Goal: Obtain resource: Download file/media

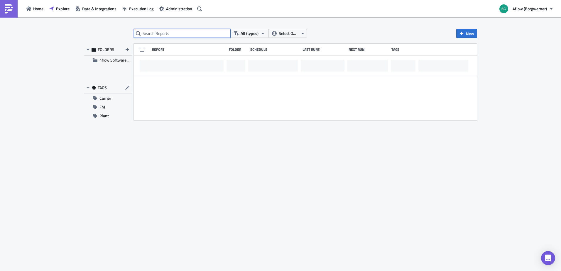
click at [164, 34] on input "text" at bounding box center [182, 33] width 97 height 9
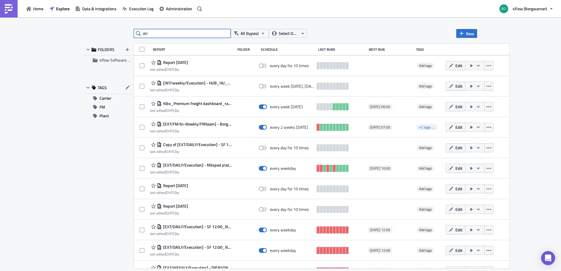
type input "del"
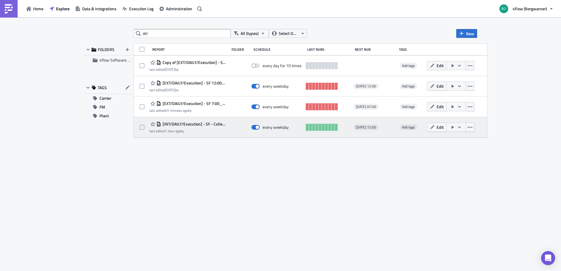
click at [194, 122] on span "[INT/DAILY/Execution] - SF - Collected/delivered" at bounding box center [193, 123] width 65 height 5
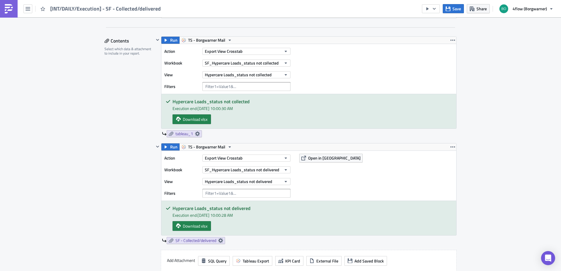
scroll to position [176, 0]
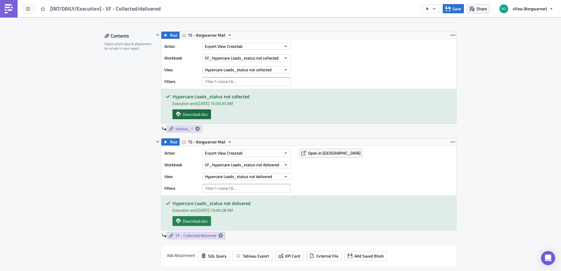
click at [198, 114] on span "Download xlsx" at bounding box center [195, 114] width 25 height 6
click at [194, 221] on span "Download xlsx" at bounding box center [195, 221] width 25 height 6
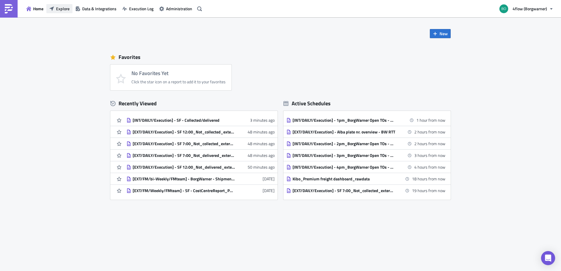
click at [56, 9] on span "Explore" at bounding box center [62, 9] width 13 height 6
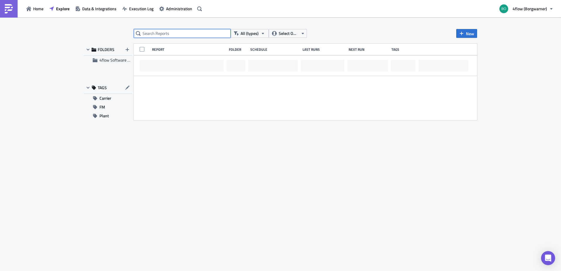
click at [172, 36] on input "text" at bounding box center [182, 33] width 97 height 9
type input "del"
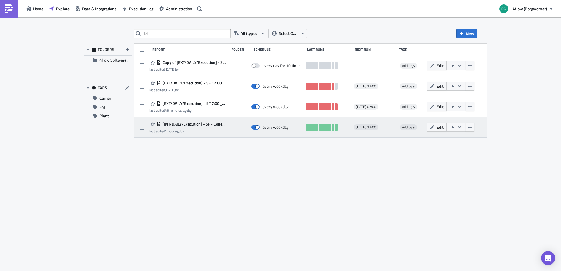
click at [203, 123] on span "[INT/DAILY/Execution] - SF - Collected/delivered" at bounding box center [193, 123] width 65 height 5
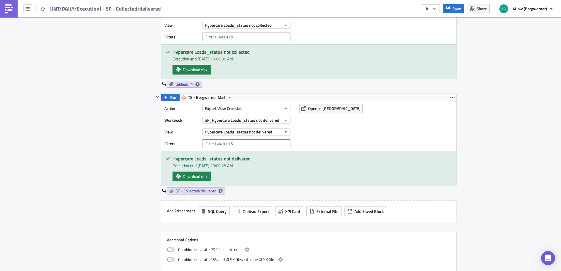
scroll to position [176, 0]
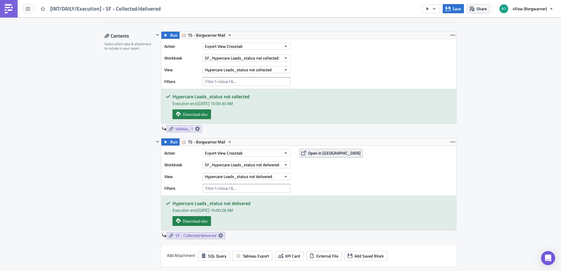
click at [323, 155] on span "Open in [GEOGRAPHIC_DATA]" at bounding box center [334, 153] width 52 height 6
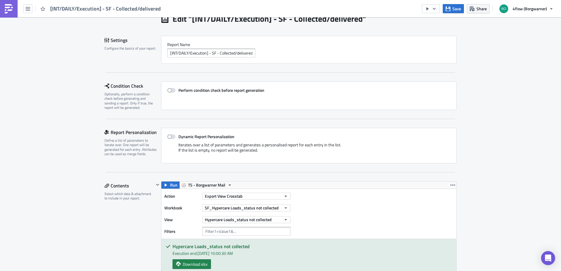
scroll to position [0, 0]
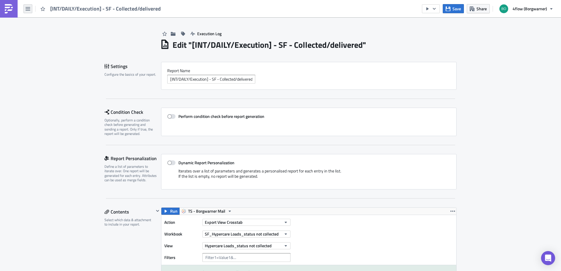
click at [27, 9] on icon "button" at bounding box center [28, 8] width 5 height 5
click at [43, 42] on div "Explore" at bounding box center [53, 41] width 39 height 6
